Goal: Task Accomplishment & Management: Use online tool/utility

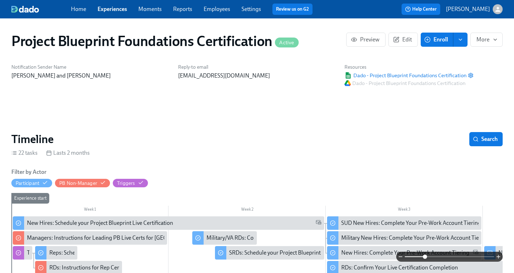
scroll to position [0, 2865]
click at [119, 11] on link "Experiences" at bounding box center [112, 9] width 29 height 7
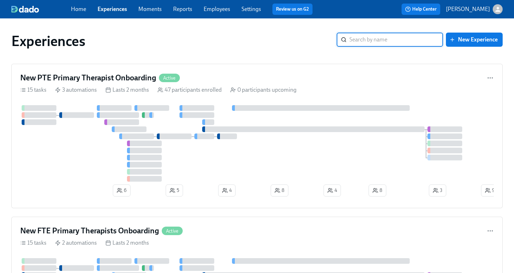
click at [370, 37] on input "search" at bounding box center [396, 40] width 94 height 14
type input "clinical"
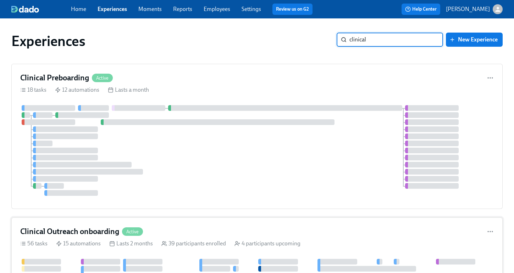
click at [82, 235] on h4 "Clinical Outreach onboarding" at bounding box center [69, 232] width 99 height 11
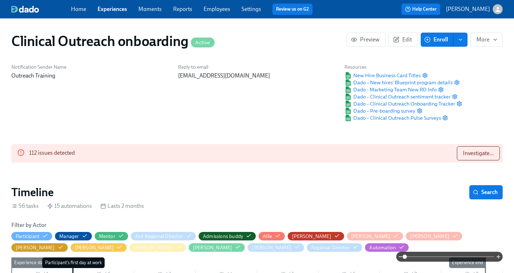
click at [467, 161] on div "112 issues detected Investigate..." at bounding box center [256, 153] width 491 height 18
click at [466, 151] on span "Investigate..." at bounding box center [478, 153] width 31 height 7
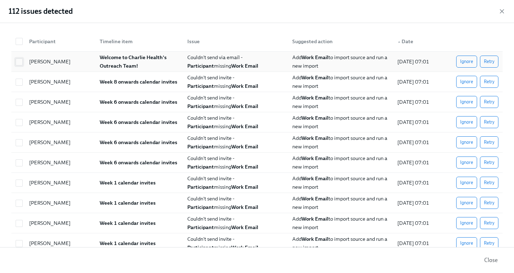
click at [21, 61] on input "checkbox" at bounding box center [19, 62] width 6 height 6
checkbox input "true"
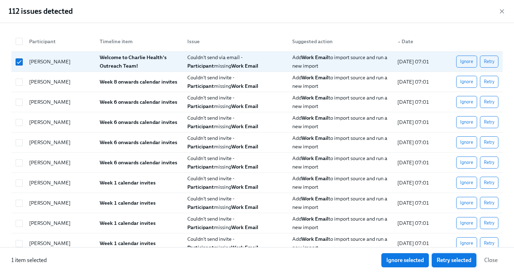
click at [447, 259] on span "Retry selected" at bounding box center [453, 260] width 35 height 7
click at [501, 11] on icon "button" at bounding box center [502, 12] width 4 height 4
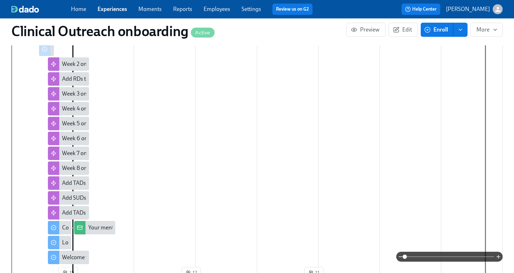
scroll to position [1014, 0]
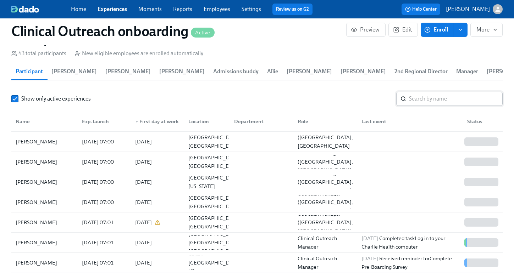
click at [431, 94] on input "search" at bounding box center [456, 99] width 94 height 14
click at [430, 102] on input "search" at bounding box center [456, 99] width 94 height 14
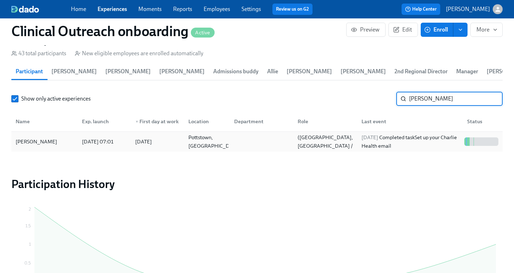
type input "[PERSON_NAME]"
click at [56, 143] on div "[PERSON_NAME]" at bounding box center [36, 142] width 47 height 9
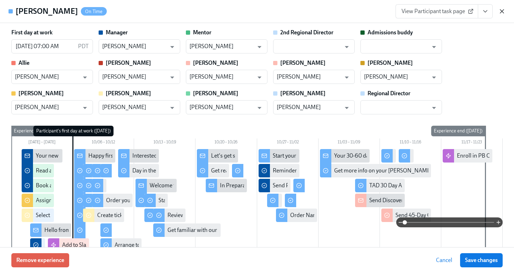
click at [499, 11] on icon "button" at bounding box center [501, 11] width 7 height 7
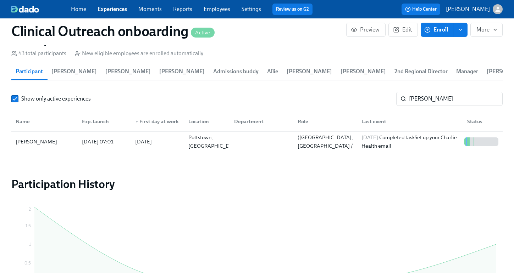
click at [217, 8] on link "Employees" at bounding box center [217, 9] width 27 height 7
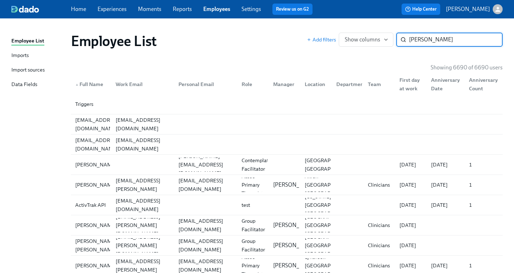
type input "[PERSON_NAME]"
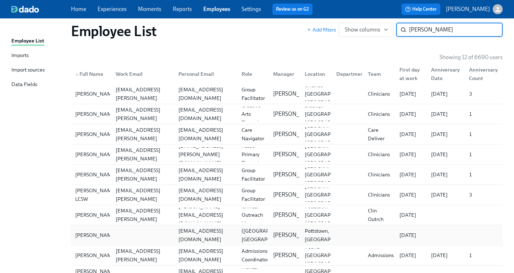
scroll to position [15, 0]
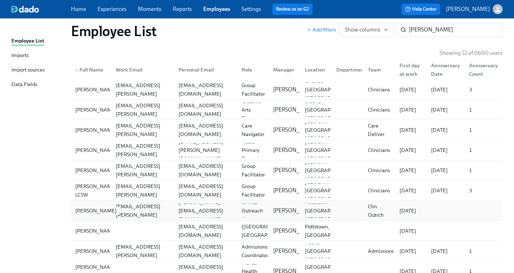
click at [94, 212] on div "[PERSON_NAME]" at bounding box center [95, 211] width 47 height 9
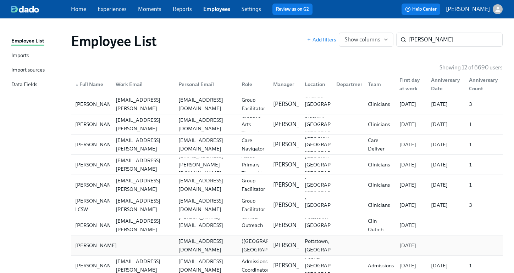
click at [89, 244] on div "[PERSON_NAME]" at bounding box center [95, 245] width 47 height 9
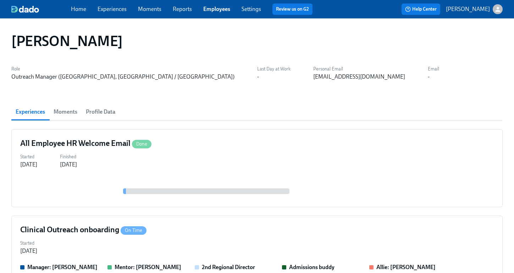
click at [109, 111] on span "Profile Data" at bounding box center [100, 112] width 29 height 10
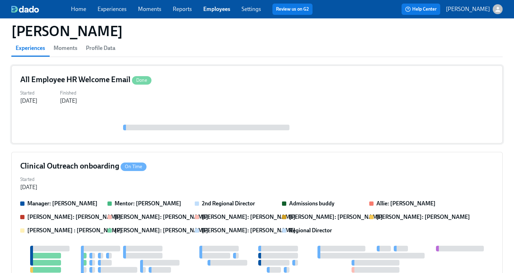
scroll to position [106, 0]
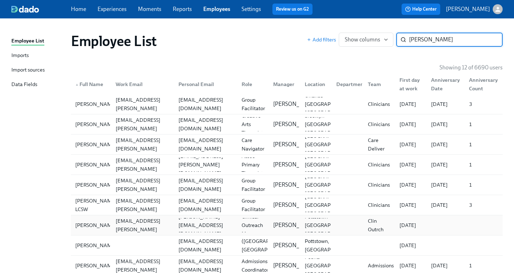
scroll to position [29, 0]
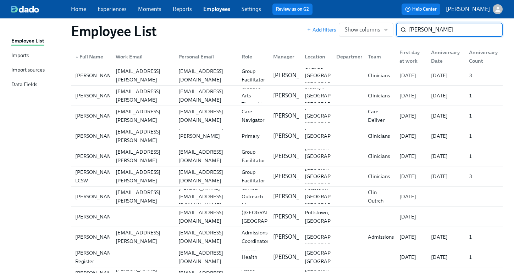
click at [101, 10] on link "Experiences" at bounding box center [112, 9] width 29 height 7
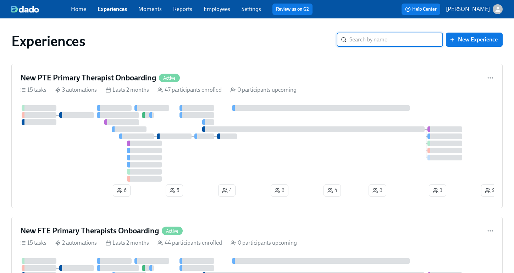
click at [400, 40] on input "search" at bounding box center [396, 40] width 94 height 14
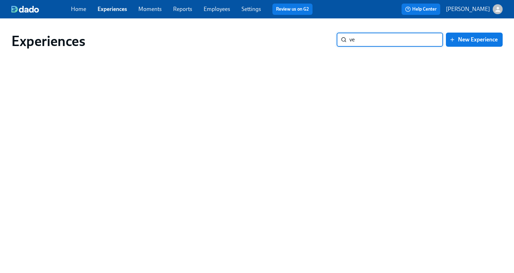
type input "v"
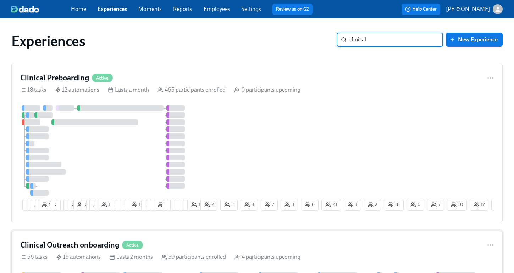
type input "clinical"
click at [214, 246] on div "Clinical Outreach onboarding Active" at bounding box center [256, 245] width 473 height 11
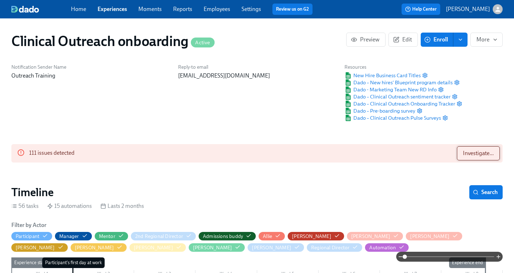
scroll to position [0, 2910]
click at [466, 156] on span "Investigate..." at bounding box center [478, 153] width 31 height 7
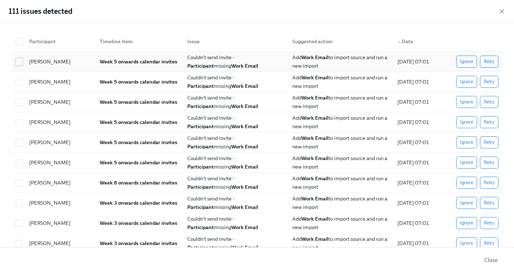
click at [21, 62] on input "checkbox" at bounding box center [19, 62] width 6 height 6
checkbox input "true"
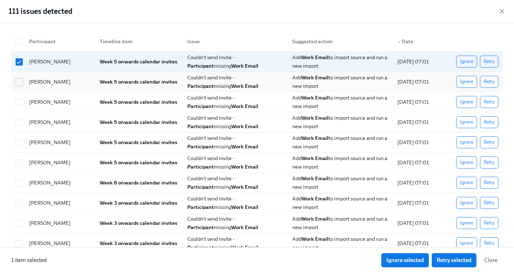
click at [21, 83] on input "checkbox" at bounding box center [19, 82] width 6 height 6
checkbox input "true"
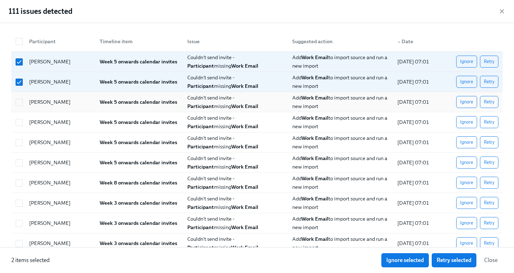
click at [20, 106] on div at bounding box center [18, 102] width 11 height 14
checkbox input "true"
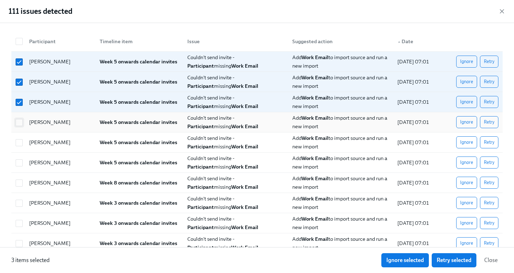
click at [19, 124] on input "checkbox" at bounding box center [19, 122] width 6 height 6
checkbox input "true"
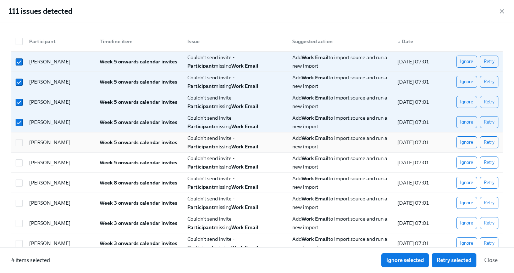
click at [19, 135] on div at bounding box center [18, 142] width 11 height 14
checkbox input "true"
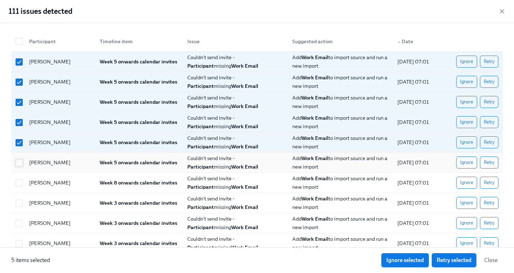
click at [18, 163] on input "checkbox" at bounding box center [19, 163] width 6 height 6
checkbox input "true"
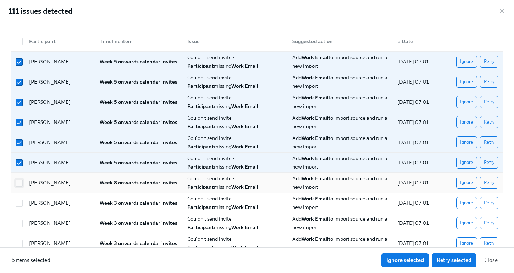
click at [20, 181] on input "checkbox" at bounding box center [19, 183] width 6 height 6
checkbox input "true"
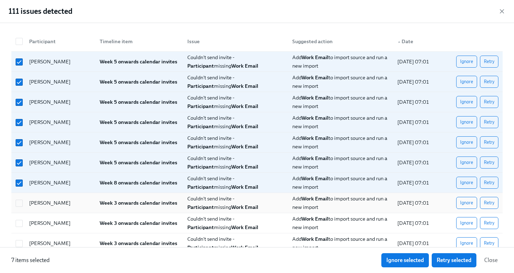
click at [19, 211] on div "[PERSON_NAME] Week 3 onwards calendar invites Couldn't send invite - Participan…" at bounding box center [256, 203] width 491 height 20
checkbox input "true"
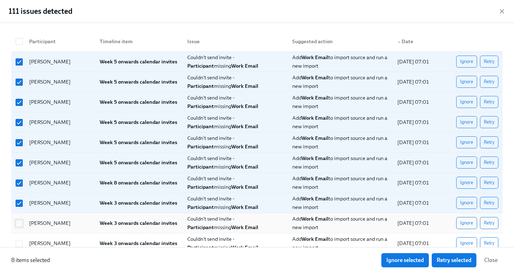
click at [19, 223] on input "checkbox" at bounding box center [19, 224] width 6 height 6
checkbox input "true"
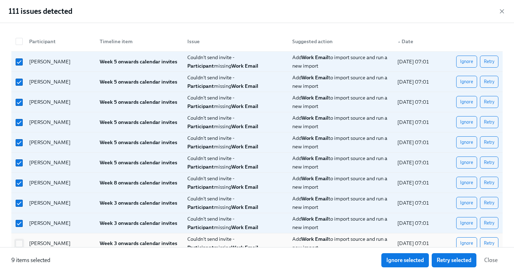
click at [19, 244] on input "checkbox" at bounding box center [19, 244] width 6 height 6
checkbox input "true"
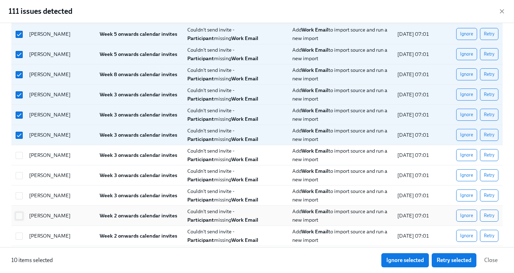
scroll to position [112, 0]
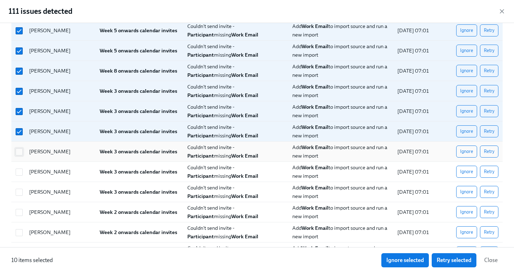
click at [20, 151] on input "checkbox" at bounding box center [19, 152] width 6 height 6
checkbox input "true"
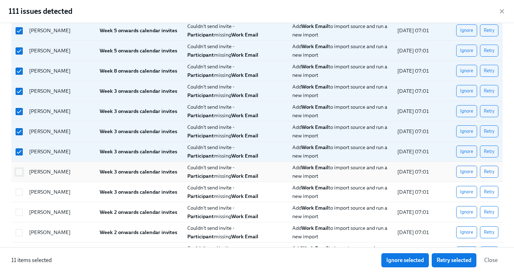
click at [19, 173] on input "checkbox" at bounding box center [19, 172] width 6 height 6
checkbox input "true"
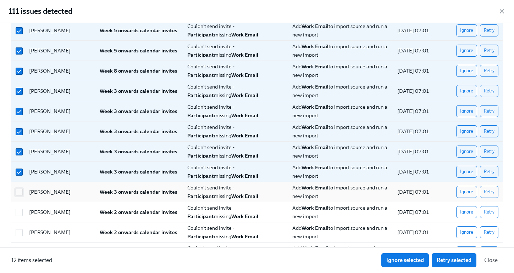
click at [20, 194] on input "checkbox" at bounding box center [19, 192] width 6 height 6
checkbox input "true"
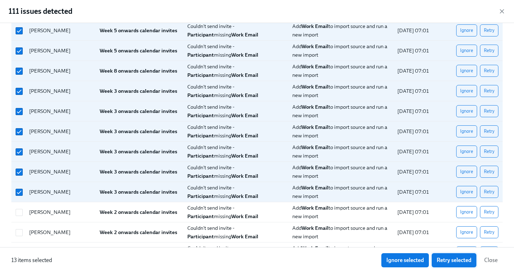
click at [461, 260] on span "Retry selected" at bounding box center [453, 260] width 35 height 7
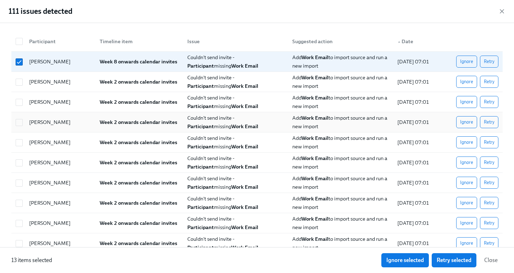
scroll to position [0, 6338]
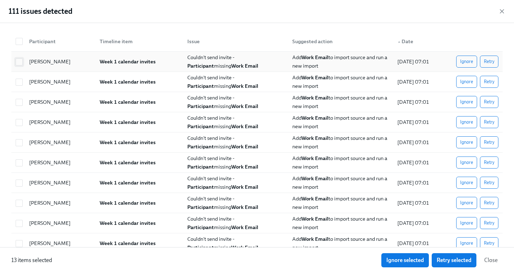
click at [22, 62] on input "checkbox" at bounding box center [19, 62] width 6 height 6
checkbox input "true"
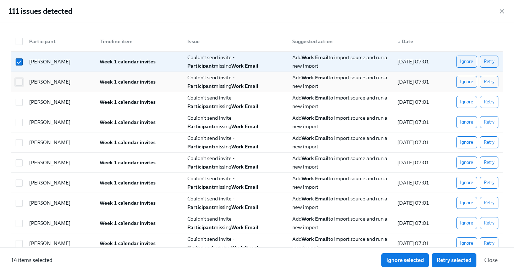
click at [22, 84] on input "checkbox" at bounding box center [19, 82] width 6 height 6
checkbox input "true"
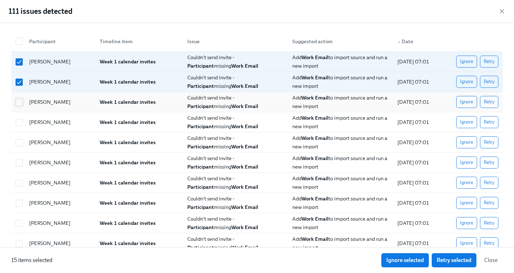
click at [22, 103] on input "checkbox" at bounding box center [19, 102] width 6 height 6
checkbox input "true"
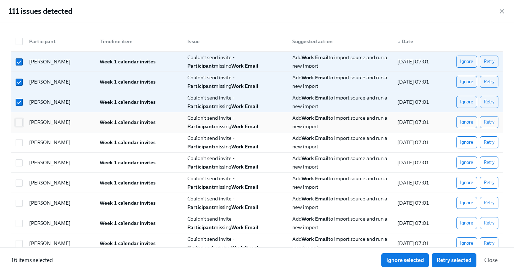
click at [17, 122] on input "checkbox" at bounding box center [19, 122] width 6 height 6
checkbox input "true"
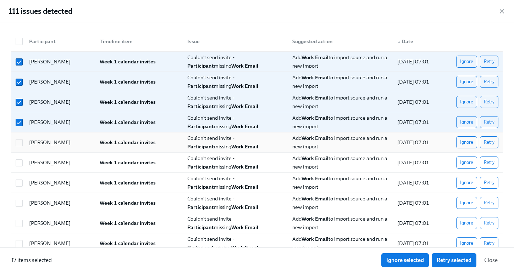
click at [22, 148] on div at bounding box center [18, 142] width 11 height 14
checkbox input "true"
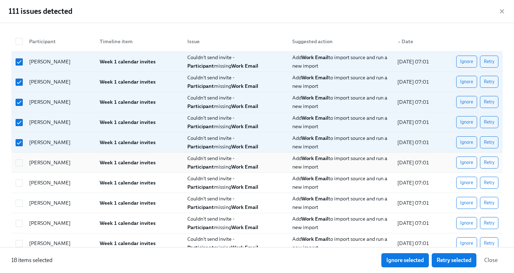
click at [21, 167] on div at bounding box center [18, 163] width 11 height 14
checkbox input "true"
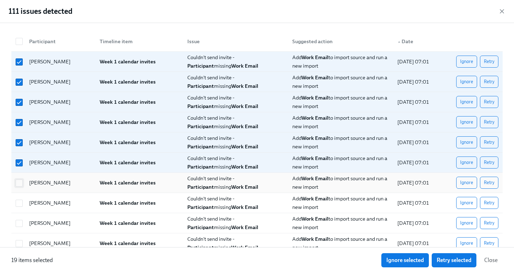
click at [21, 180] on input "checkbox" at bounding box center [19, 183] width 6 height 6
checkbox input "true"
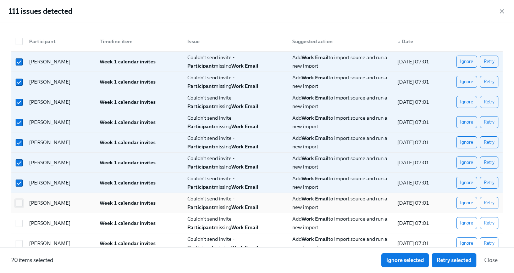
click at [21, 200] on input "checkbox" at bounding box center [19, 203] width 6 height 6
checkbox input "true"
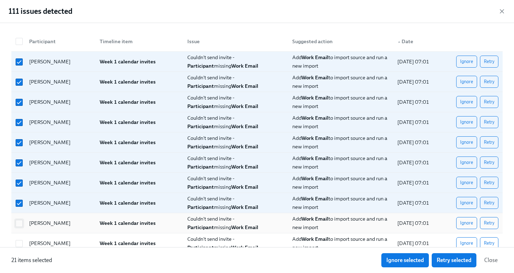
click at [18, 221] on input "checkbox" at bounding box center [19, 224] width 6 height 6
checkbox input "true"
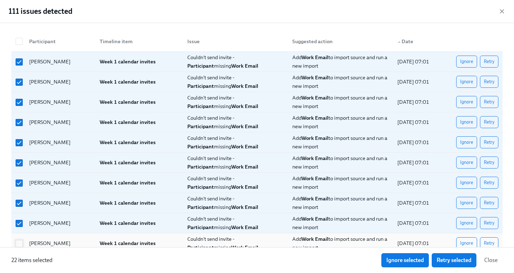
click at [21, 242] on input "checkbox" at bounding box center [19, 244] width 6 height 6
checkbox input "true"
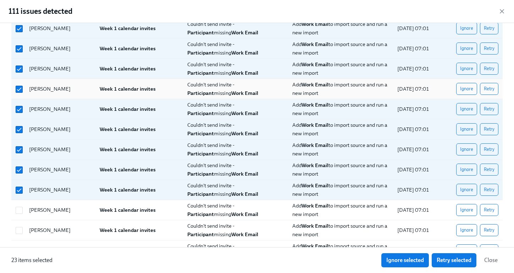
scroll to position [0, 0]
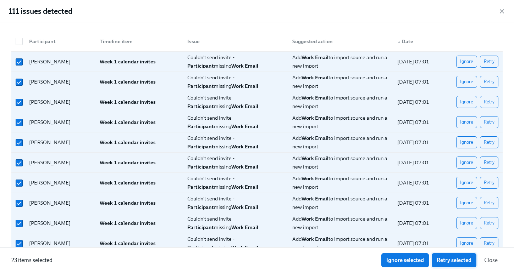
click at [464, 261] on span "Retry selected" at bounding box center [453, 260] width 35 height 7
